Goal: Entertainment & Leisure: Browse casually

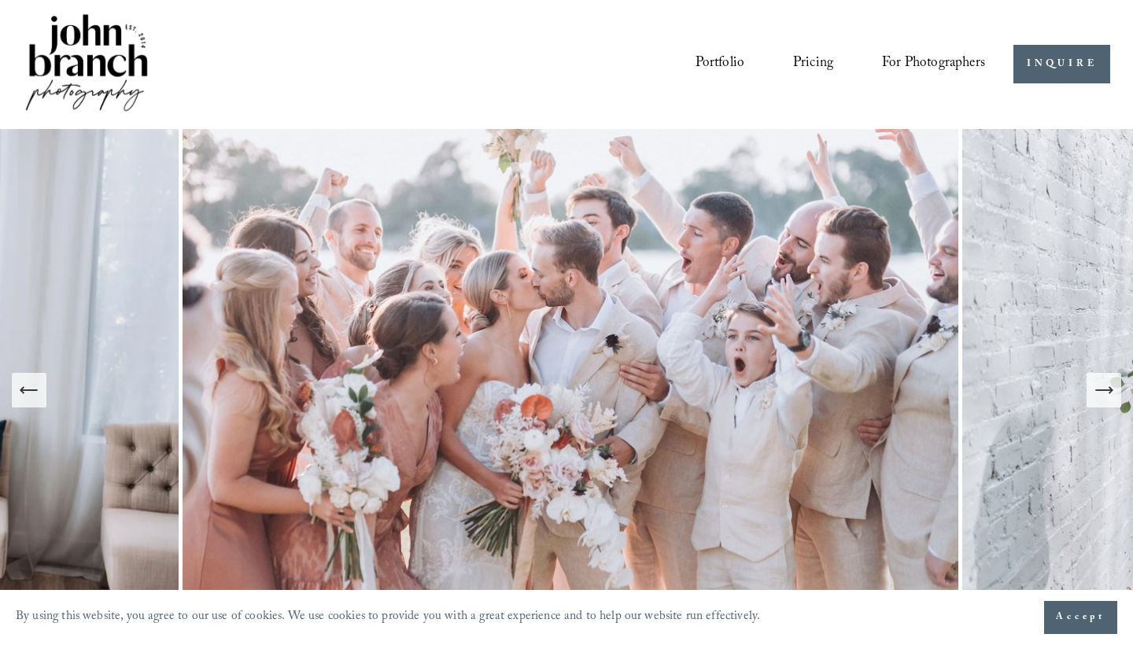
click at [1102, 393] on icon "Next Slide" at bounding box center [1104, 390] width 22 height 22
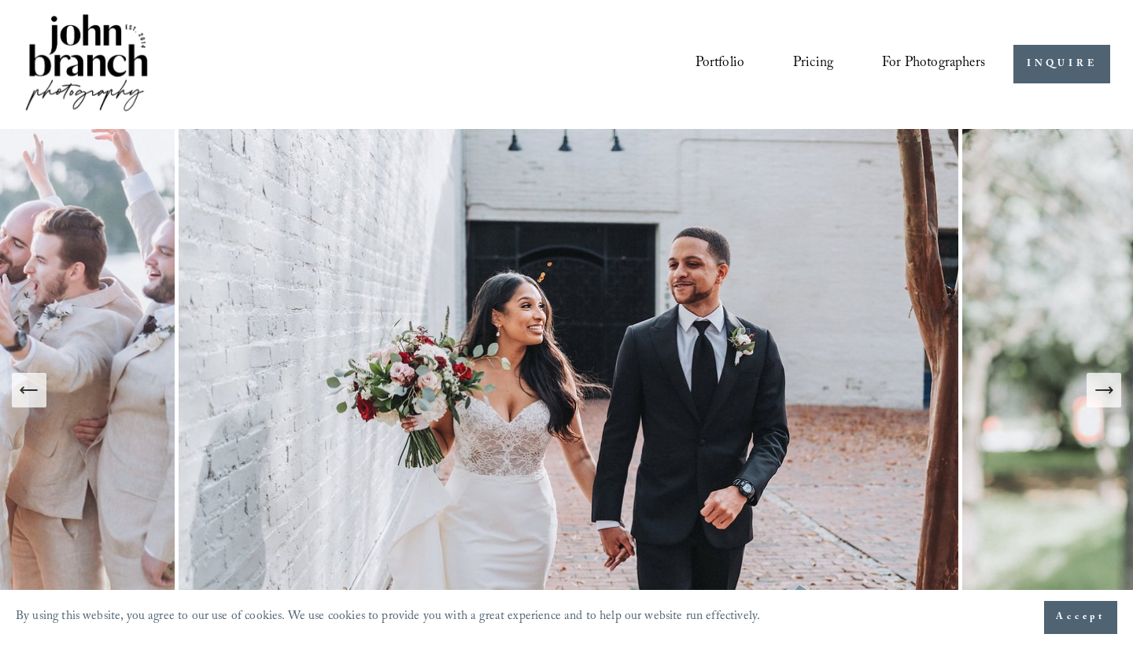
click at [1102, 393] on icon "Next Slide" at bounding box center [1104, 390] width 22 height 22
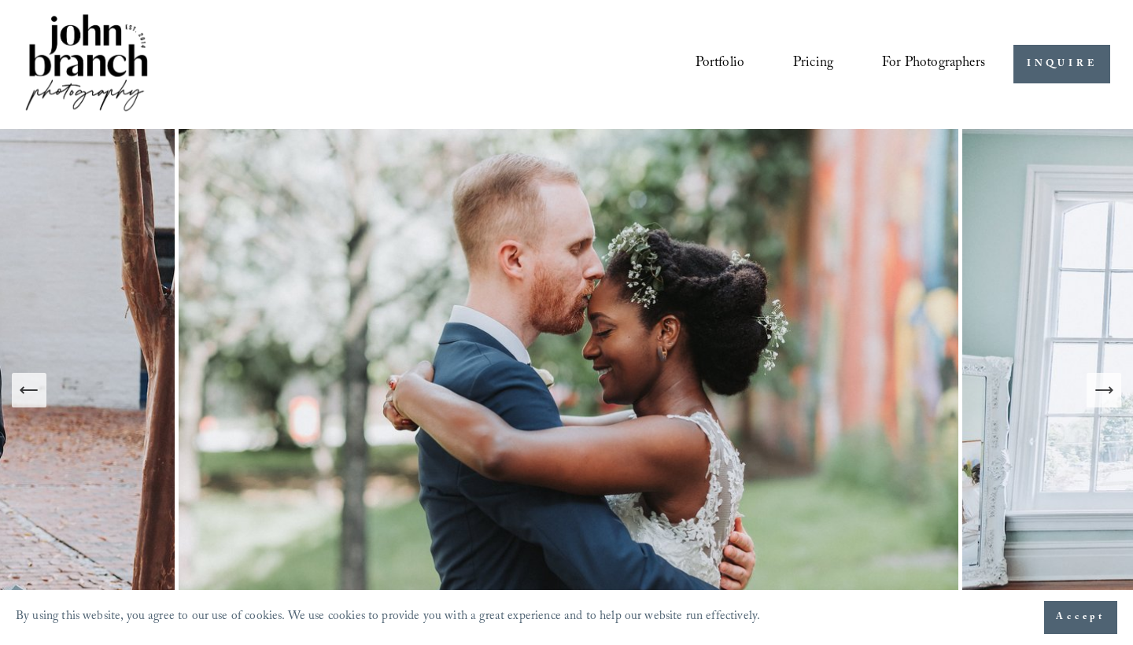
click at [1102, 393] on icon "Next Slide" at bounding box center [1104, 390] width 22 height 22
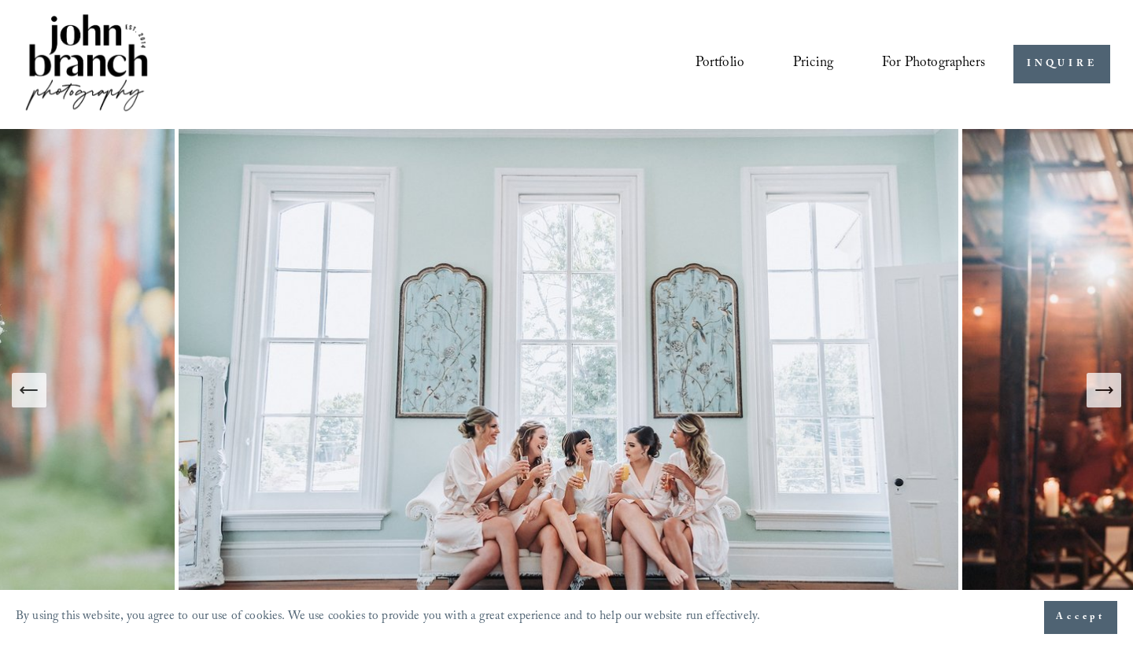
click at [1102, 393] on icon "Next Slide" at bounding box center [1104, 390] width 22 height 22
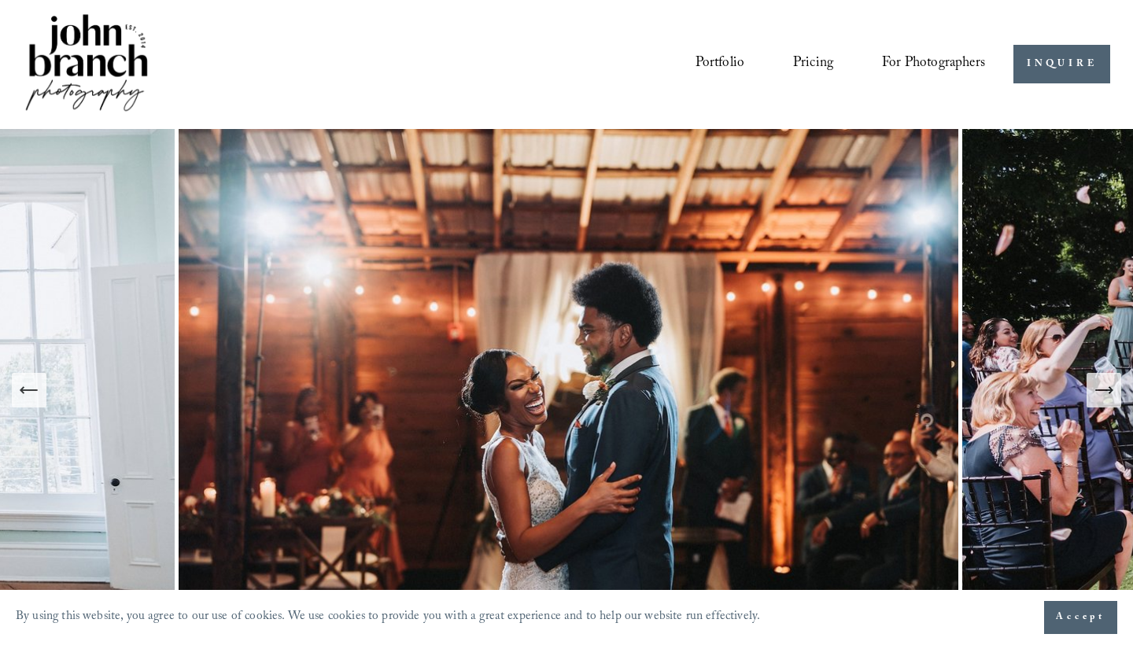
click at [1102, 393] on icon "Next Slide" at bounding box center [1104, 390] width 22 height 22
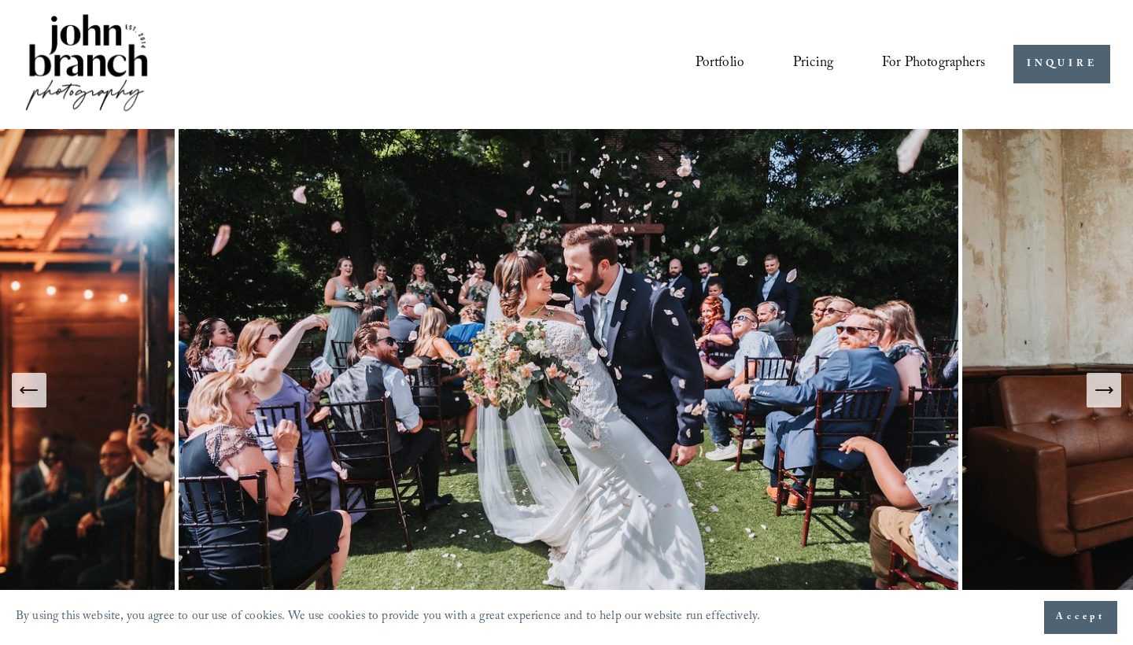
click at [1102, 393] on icon "Next Slide" at bounding box center [1104, 390] width 22 height 22
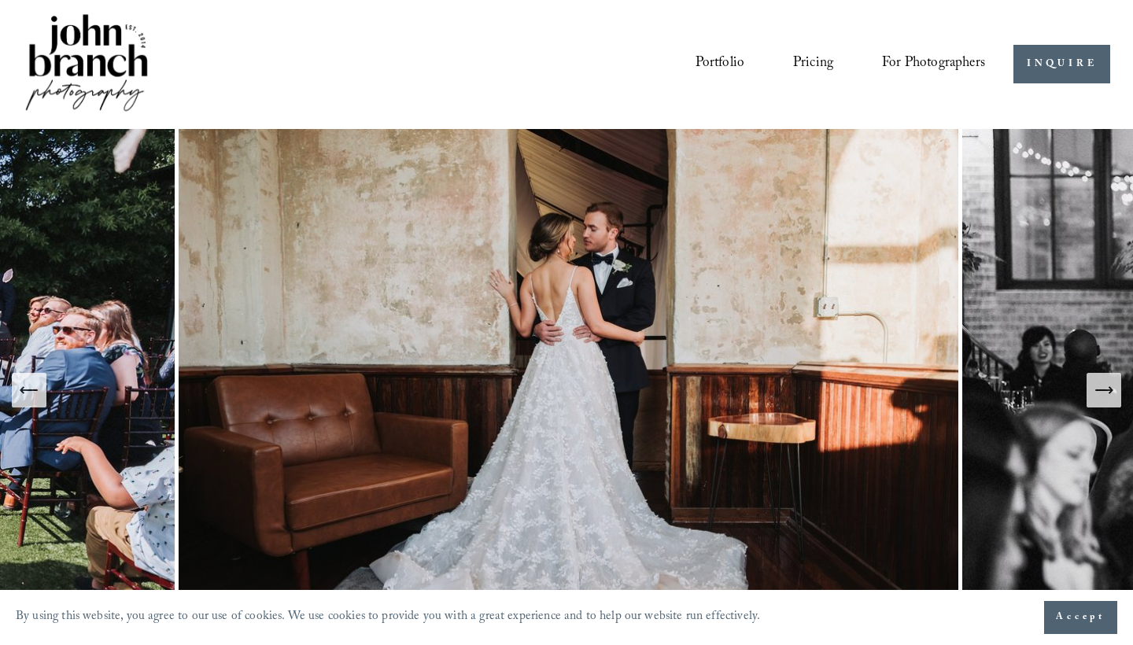
click at [1102, 393] on icon "Next Slide" at bounding box center [1104, 390] width 22 height 22
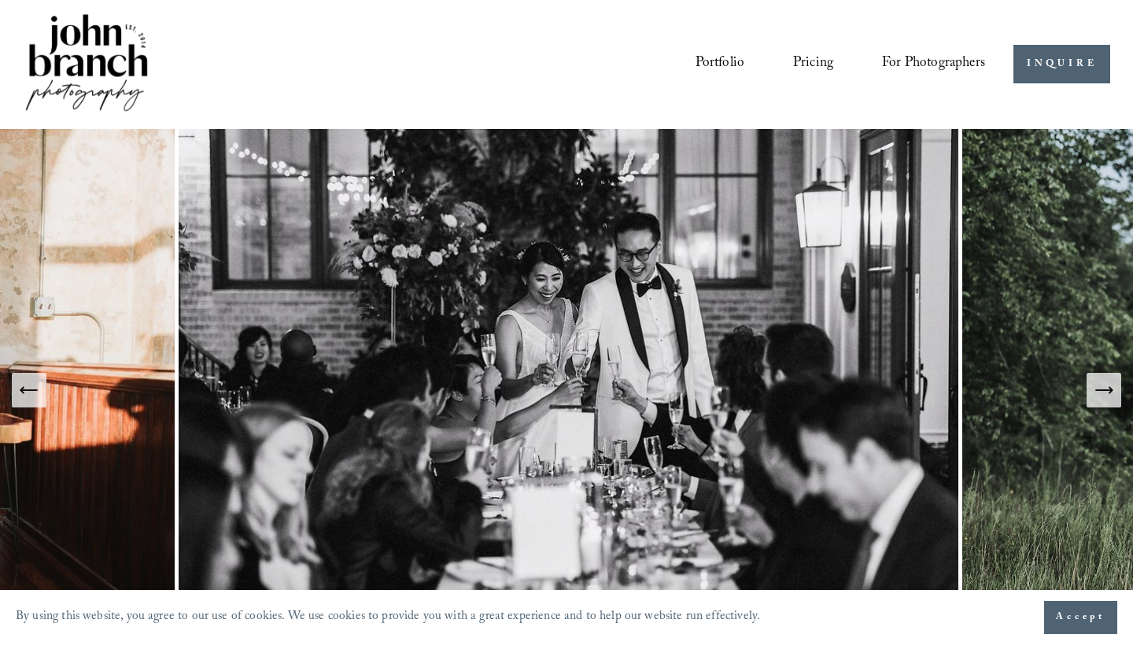
click at [1102, 393] on icon "Next Slide" at bounding box center [1104, 390] width 22 height 22
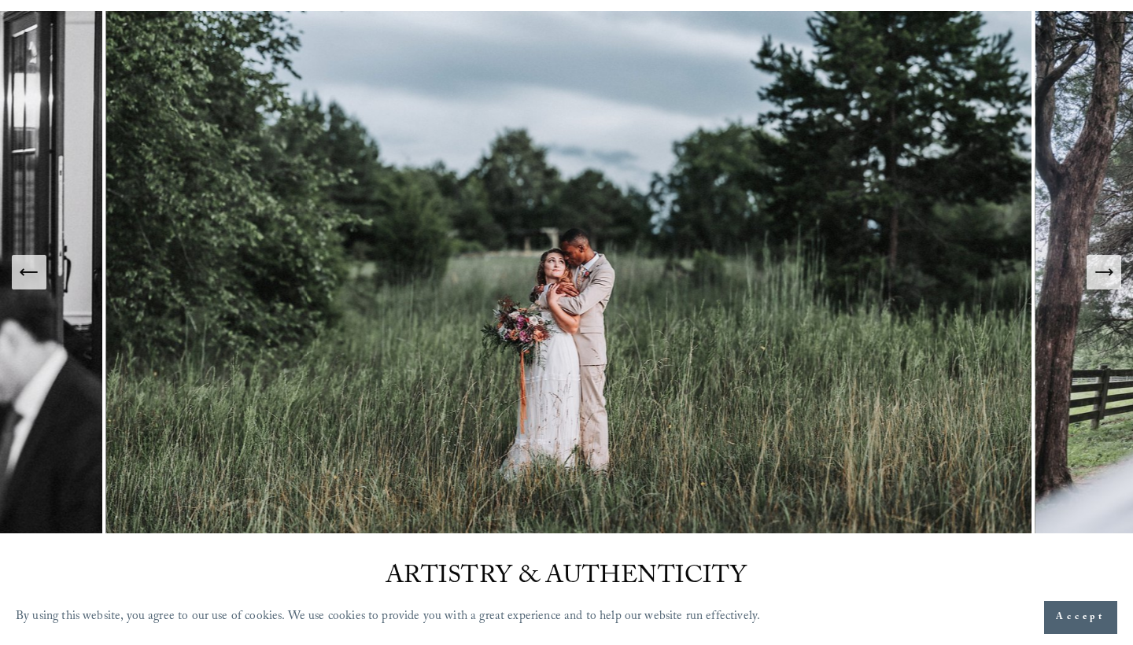
scroll to position [123, 0]
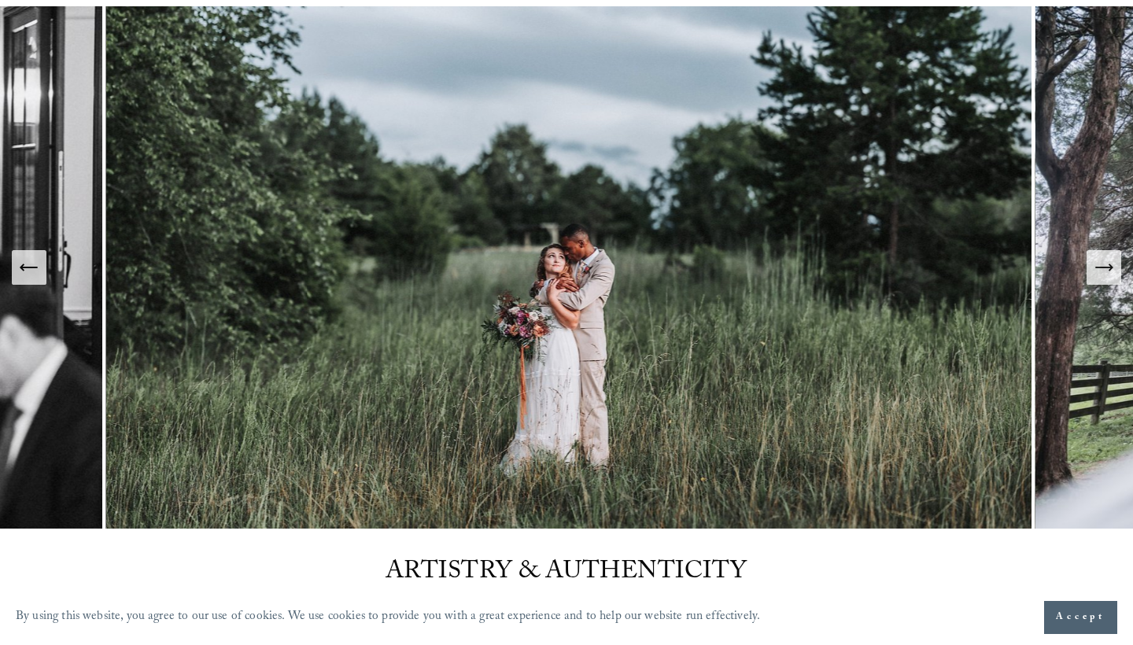
click at [1104, 278] on div "Next Slide" at bounding box center [1104, 267] width 22 height 22
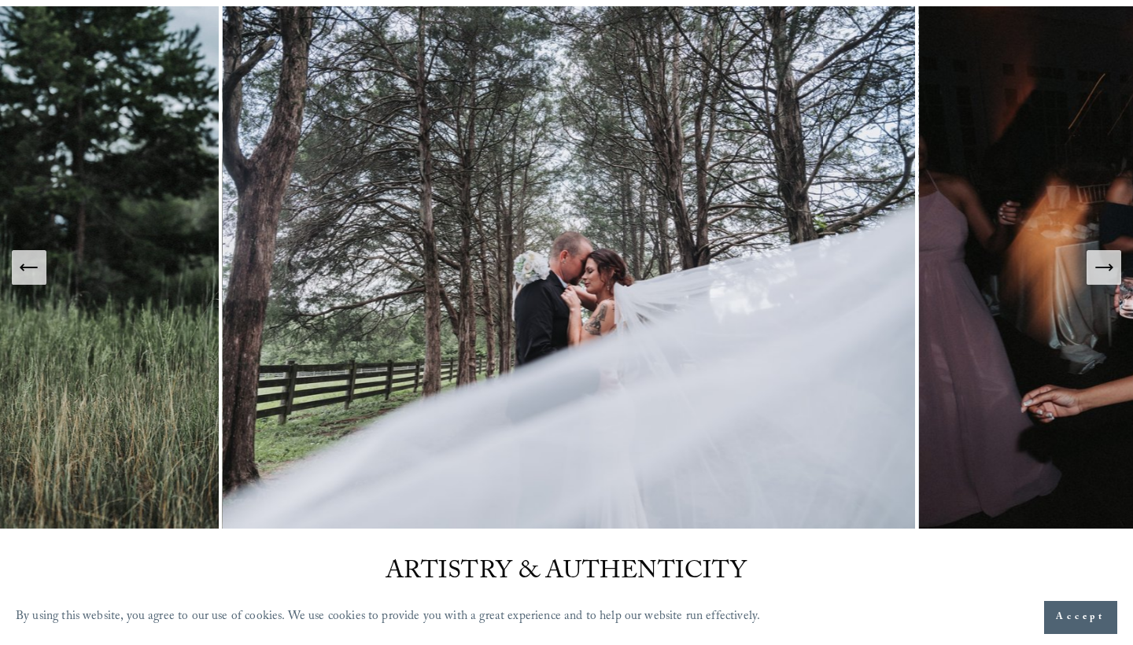
click at [1104, 278] on div "Next Slide" at bounding box center [1104, 267] width 22 height 22
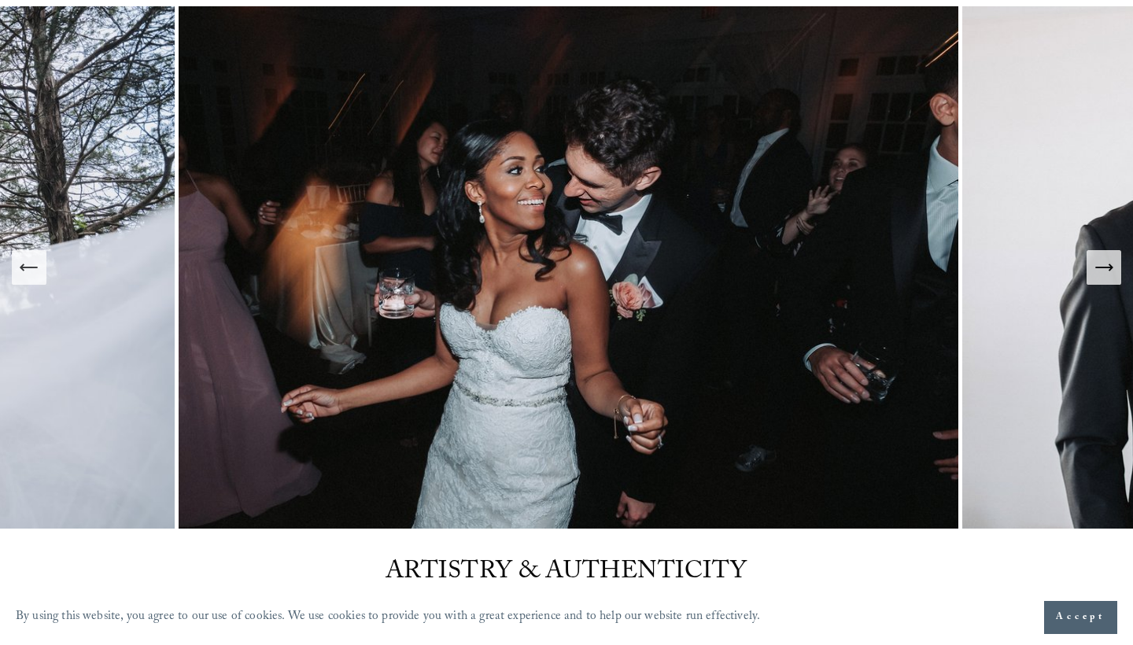
click at [1104, 278] on div "Next Slide" at bounding box center [1104, 267] width 22 height 22
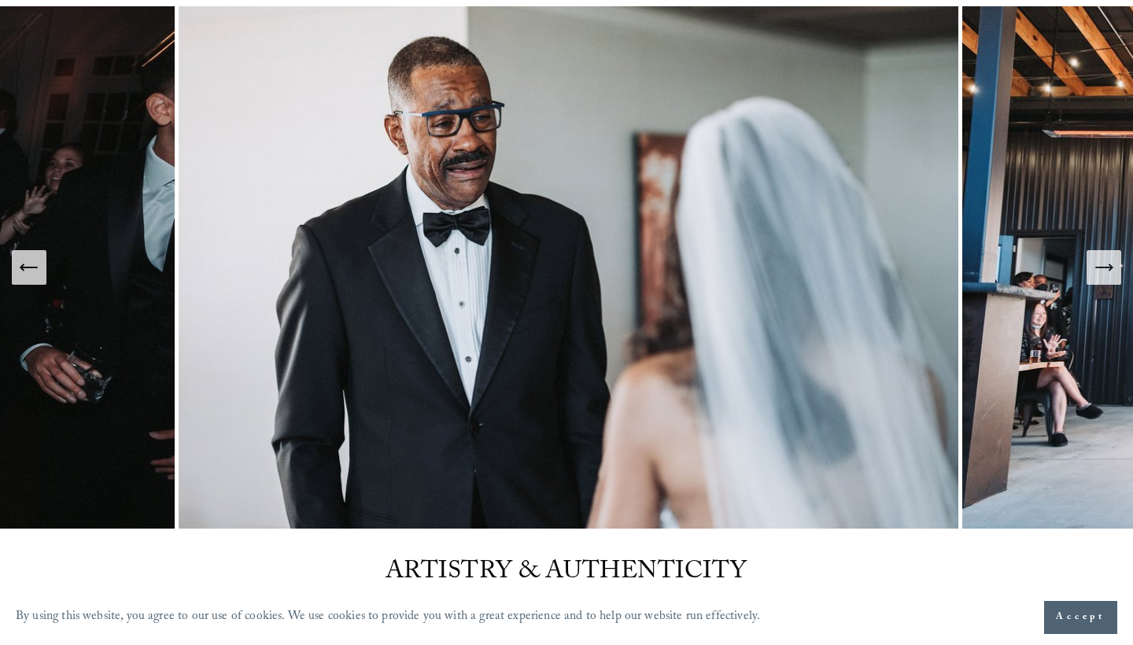
click at [1116, 275] on button "Next Slide" at bounding box center [1103, 267] width 35 height 35
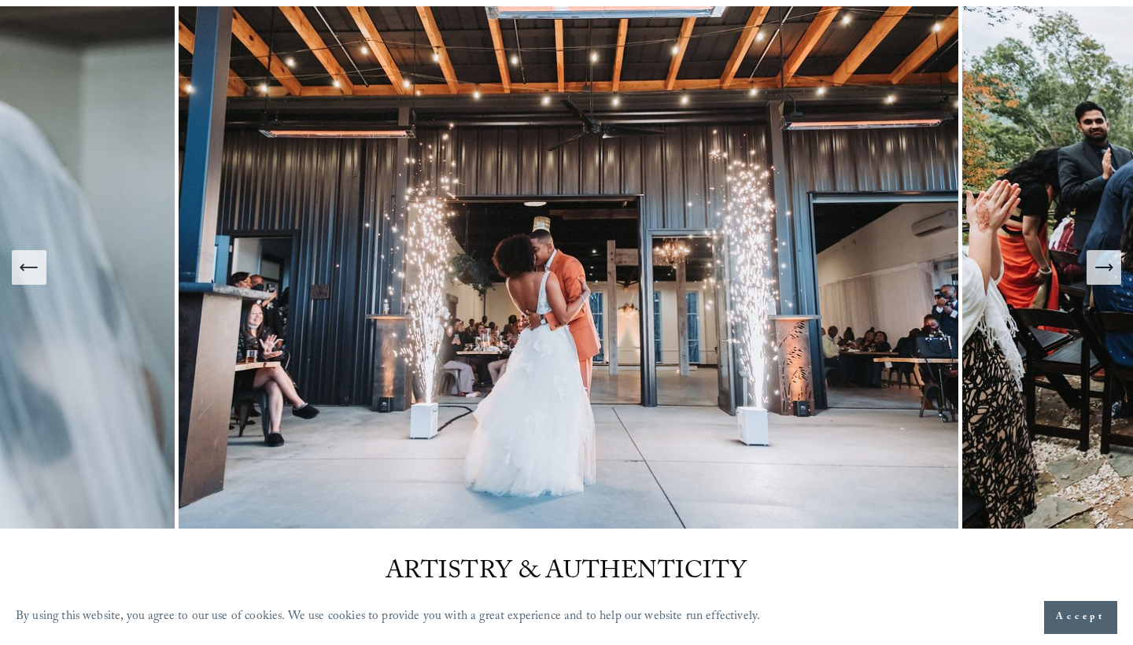
click at [24, 278] on div "Previous Slide" at bounding box center [29, 267] width 22 height 22
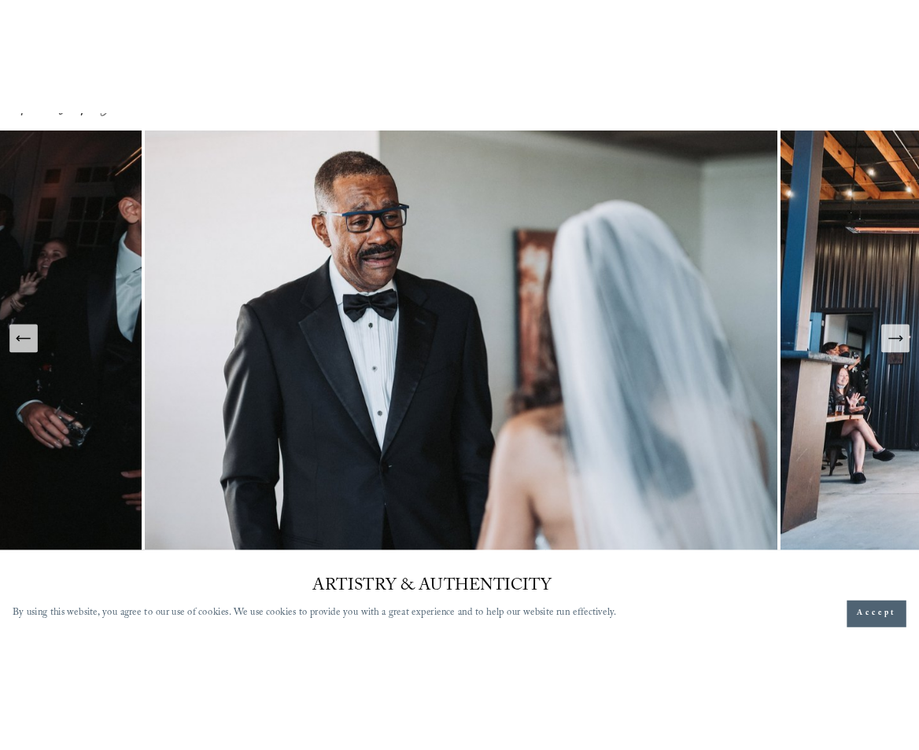
scroll to position [82, 0]
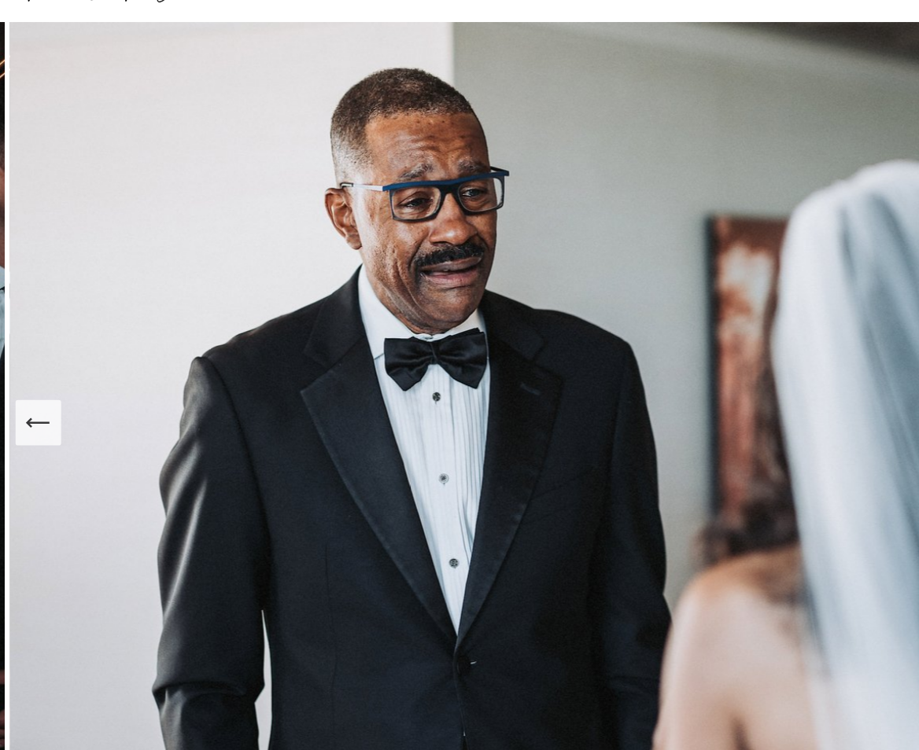
drag, startPoint x: 494, startPoint y: 165, endPoint x: 488, endPoint y: 250, distance: 85.1
click at [447, 248] on img at bounding box center [464, 346] width 912 height 608
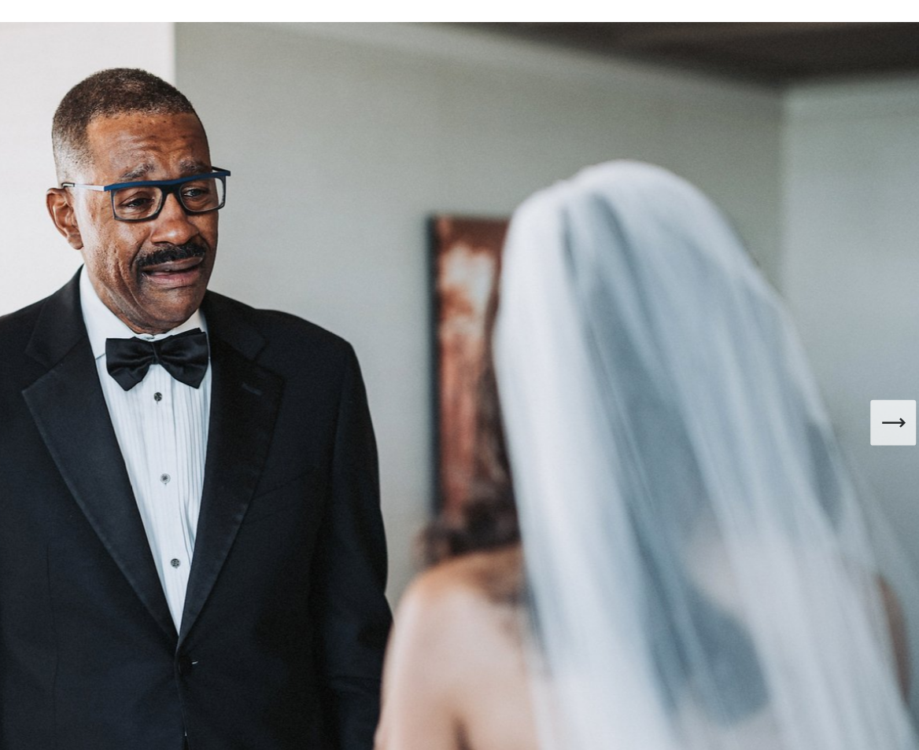
scroll to position [82, 2]
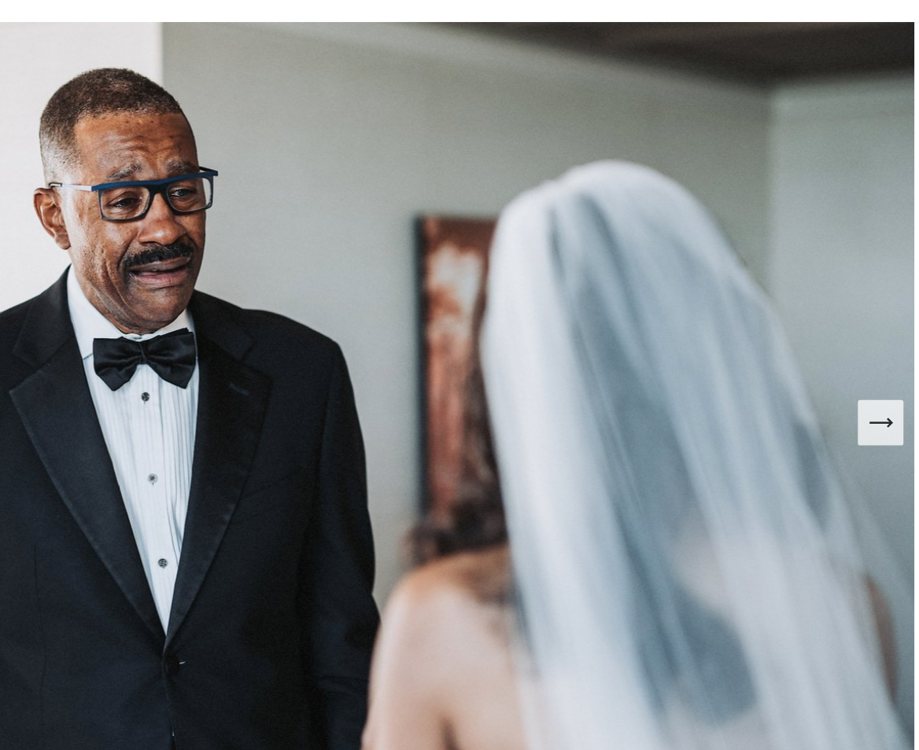
click at [876, 336] on icon "Next Slide" at bounding box center [887, 347] width 22 height 22
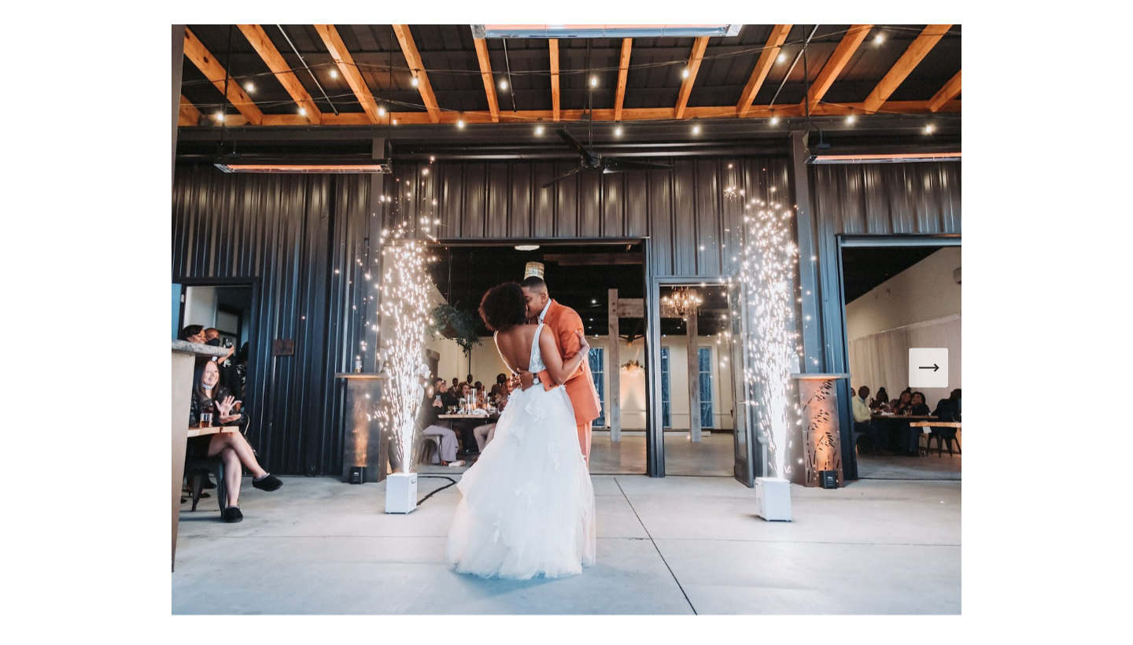
scroll to position [108, 0]
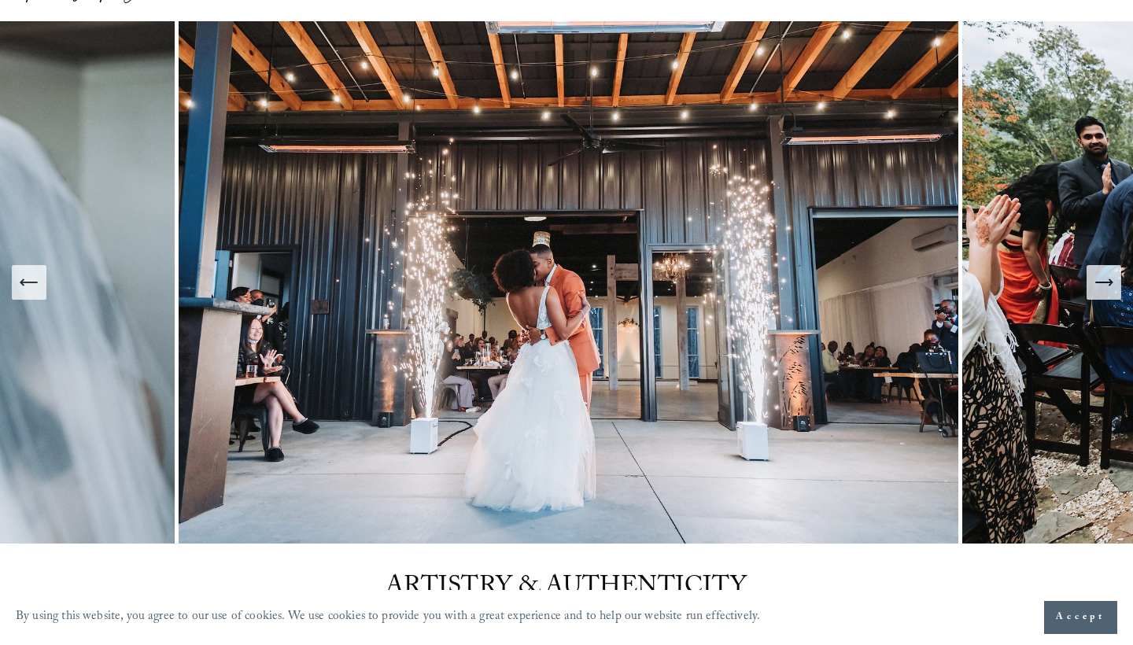
click at [1096, 293] on icon "Next Slide" at bounding box center [1104, 282] width 22 height 22
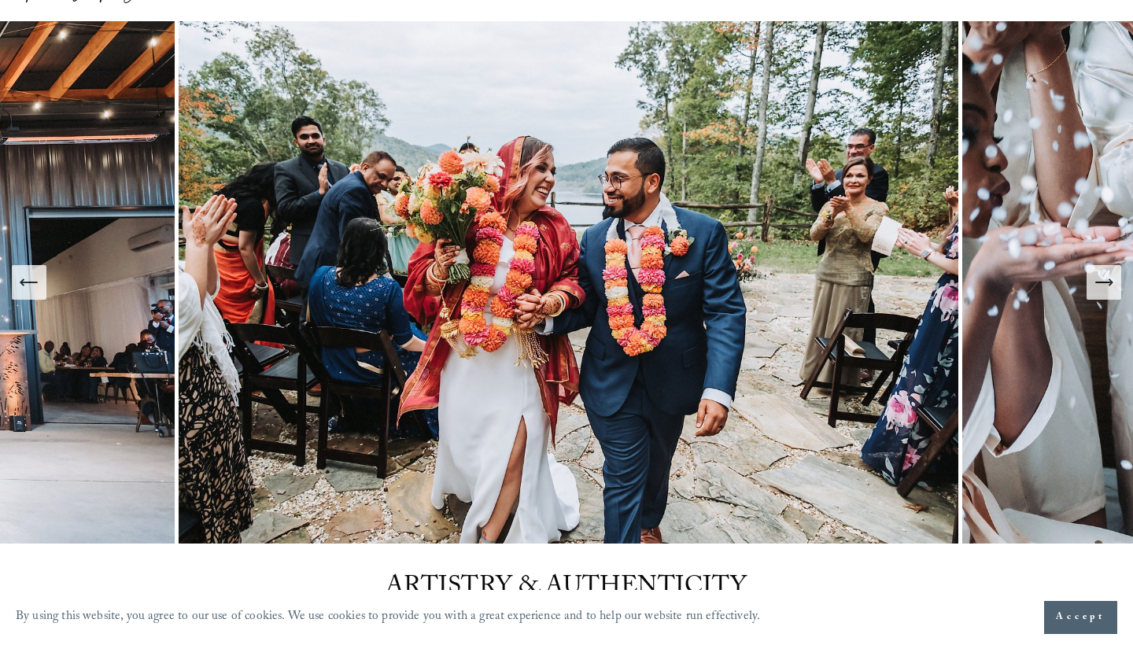
click at [1096, 292] on icon "Next Slide" at bounding box center [1104, 282] width 22 height 22
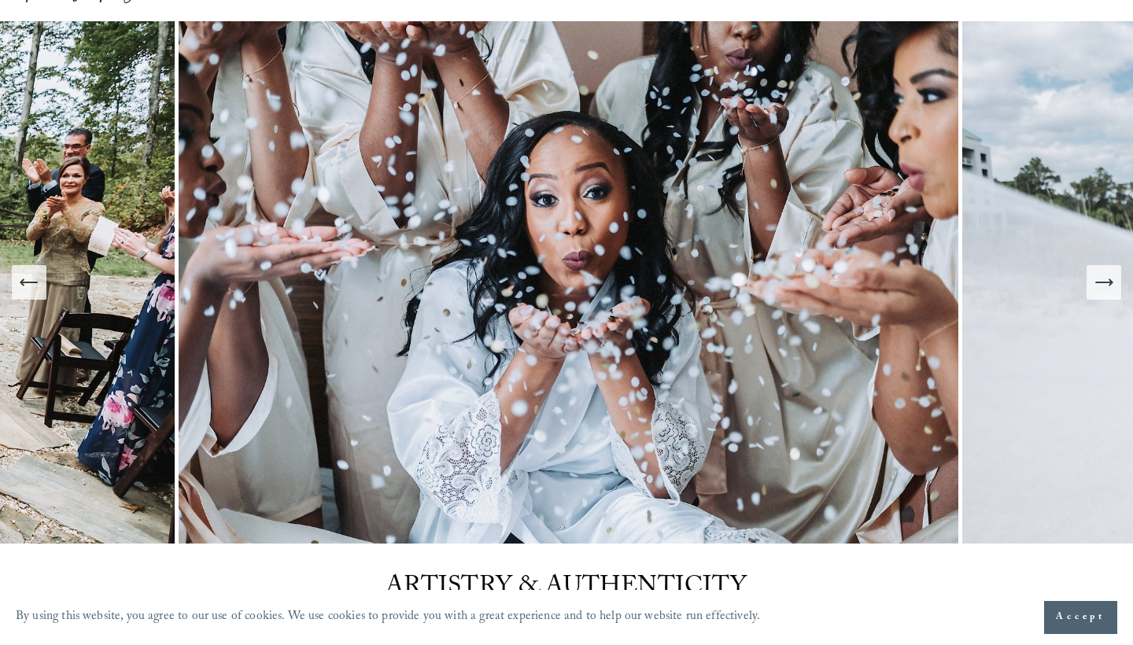
click at [1096, 292] on icon "Next Slide" at bounding box center [1104, 282] width 22 height 22
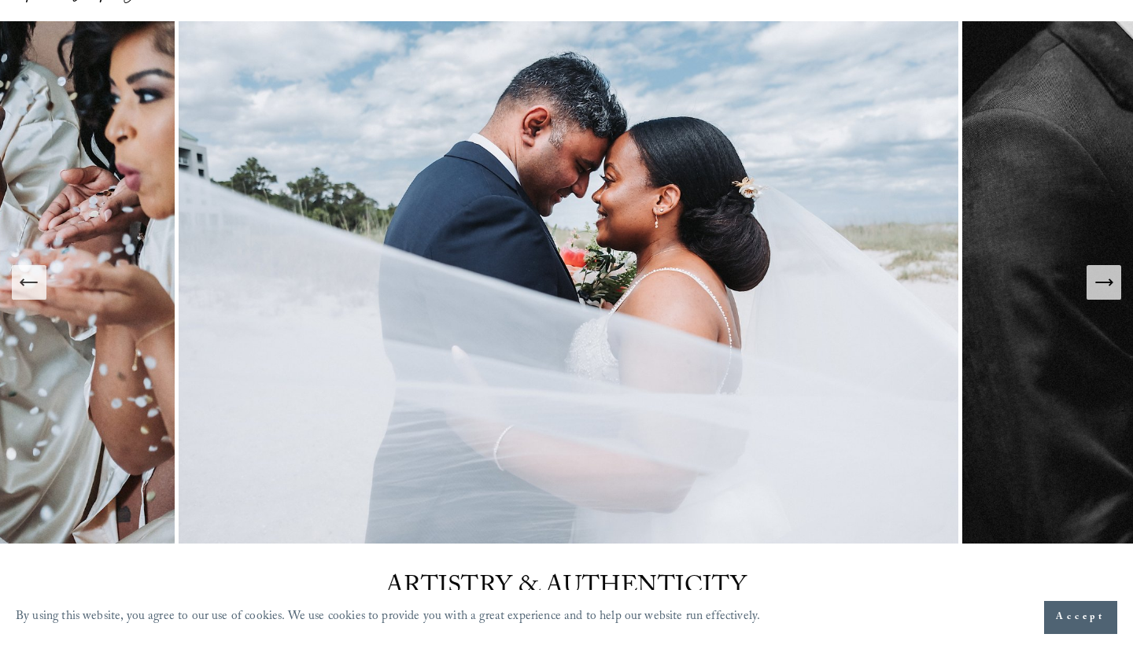
click at [1096, 292] on icon "Next Slide" at bounding box center [1104, 282] width 22 height 22
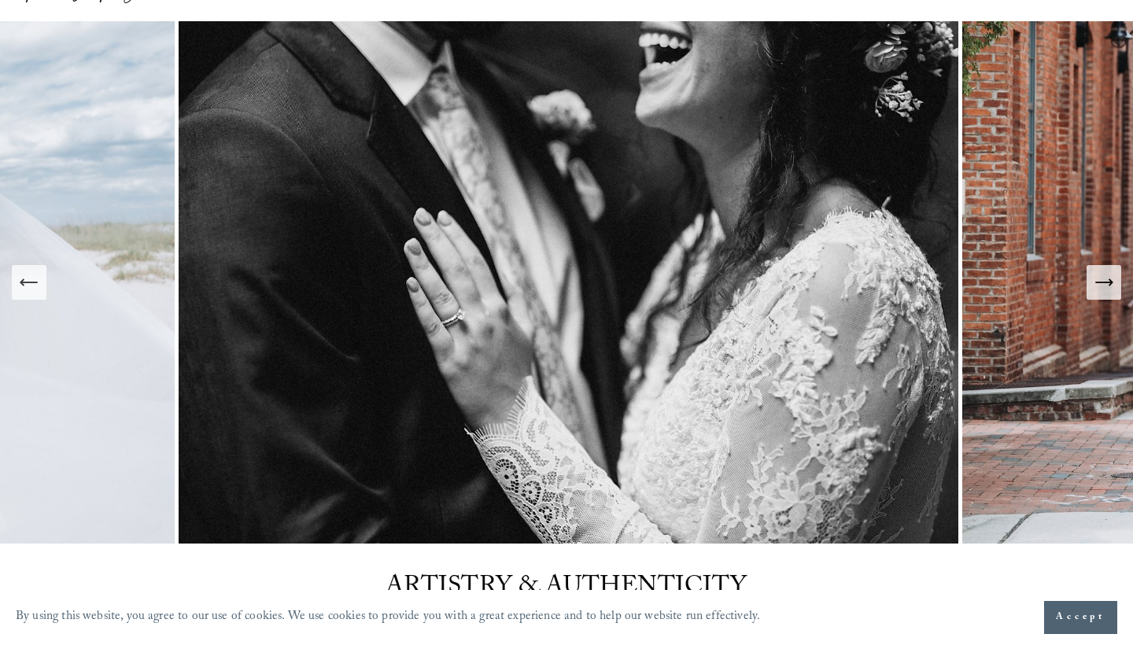
click at [1096, 292] on icon "Next Slide" at bounding box center [1104, 282] width 22 height 22
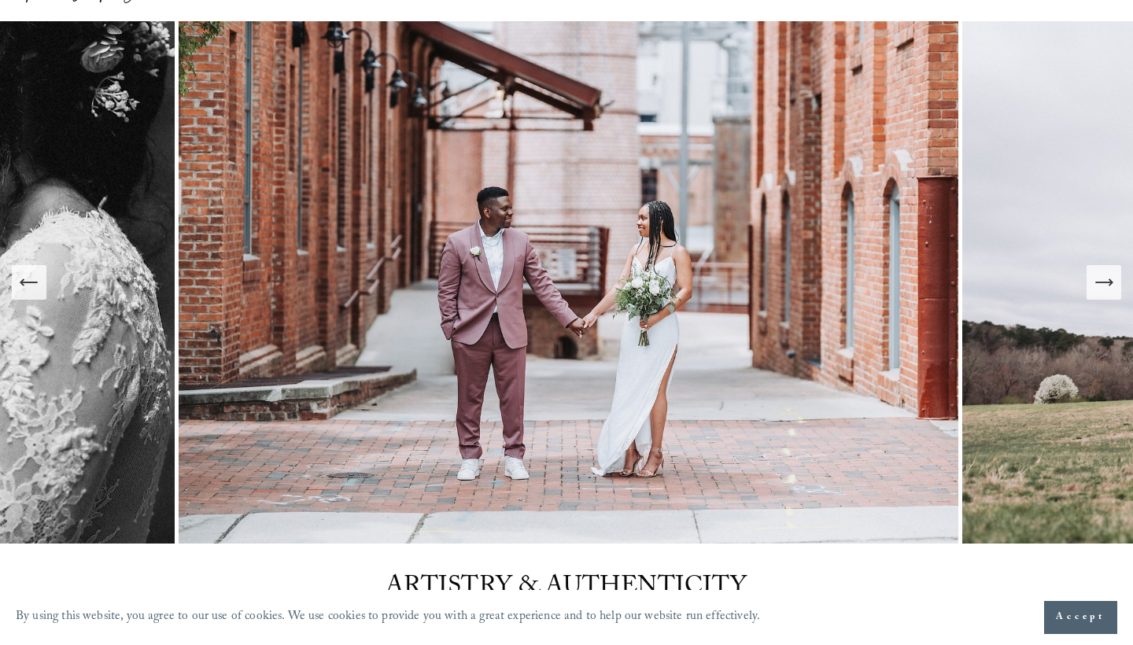
click at [1096, 292] on icon "Next Slide" at bounding box center [1104, 282] width 22 height 22
